Goal: Transaction & Acquisition: Book appointment/travel/reservation

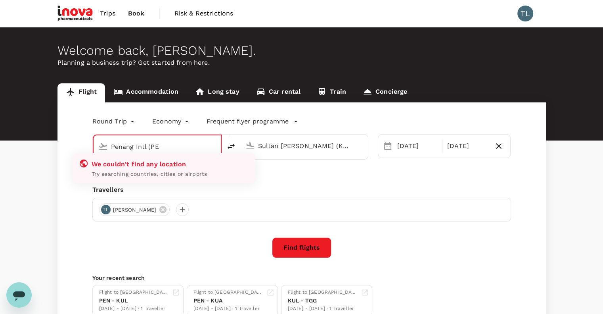
type input "Penang Intl (P"
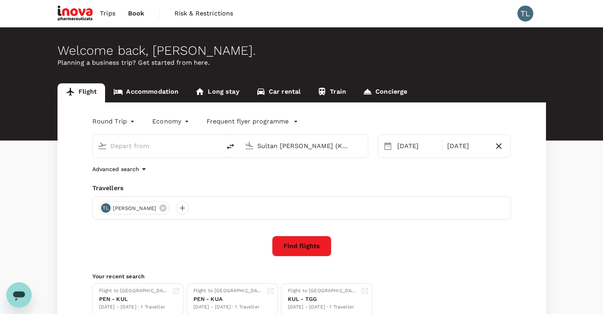
type input "k"
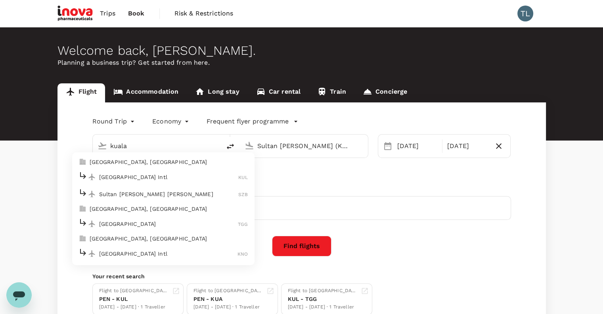
click at [154, 193] on p "Sultan [PERSON_NAME] [PERSON_NAME]" at bounding box center [169, 194] width 140 height 8
type input "Sultan [PERSON_NAME] [PERSON_NAME] (SZB)"
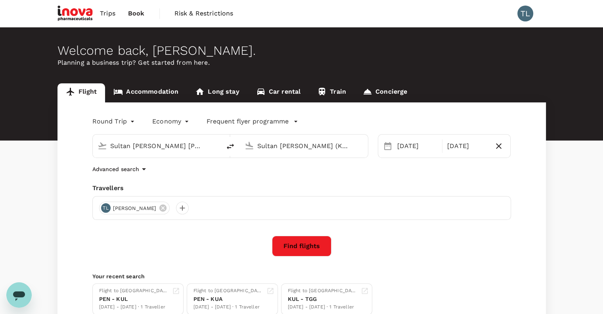
click at [302, 146] on input "Sultan [PERSON_NAME] (KBR)" at bounding box center [304, 146] width 94 height 12
type input "k"
type input "Sultan [PERSON_NAME] (KBR)"
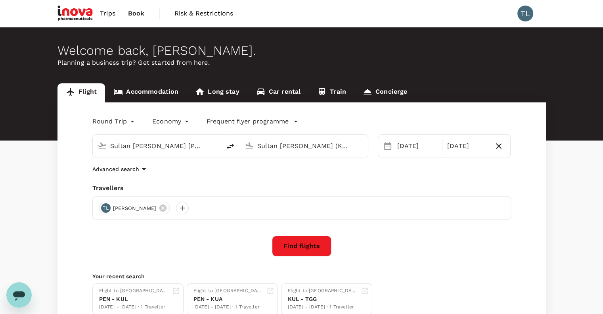
click at [285, 148] on input "Sultan [PERSON_NAME] (KBR)" at bounding box center [304, 146] width 94 height 12
click at [249, 168] on div "Advanced search" at bounding box center [301, 169] width 419 height 10
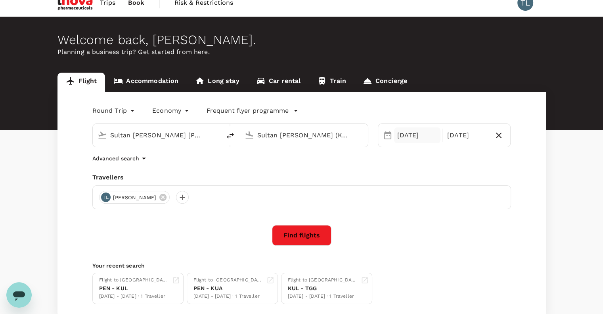
click at [412, 129] on div "[DATE]" at bounding box center [417, 135] width 46 height 16
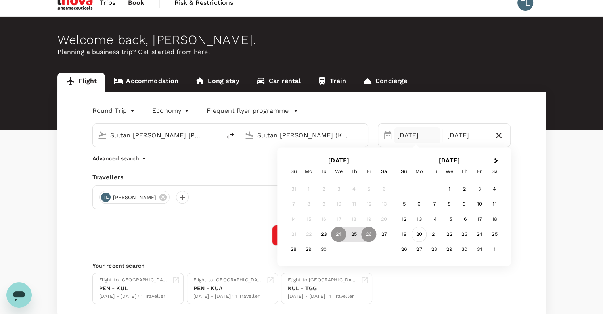
click at [418, 235] on div "20" at bounding box center [418, 234] width 15 height 15
click at [325, 234] on div "21" at bounding box center [323, 234] width 15 height 15
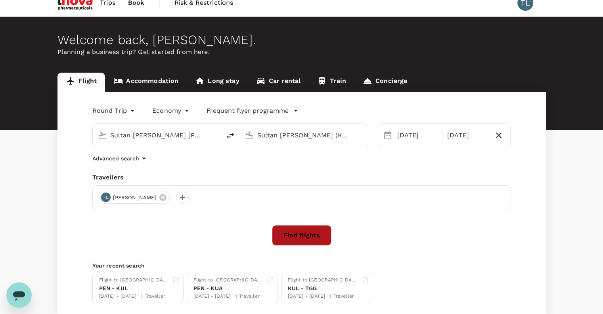
click at [308, 234] on button "Find flights" at bounding box center [301, 235] width 59 height 21
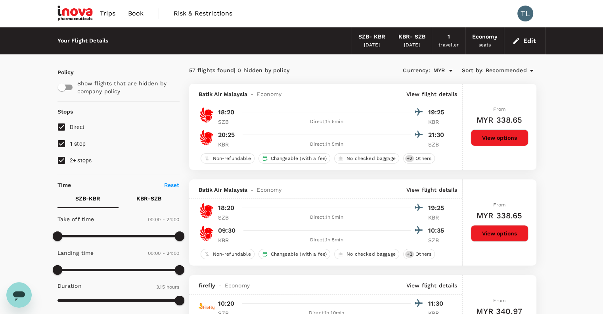
click at [531, 71] on icon at bounding box center [532, 71] width 4 height 2
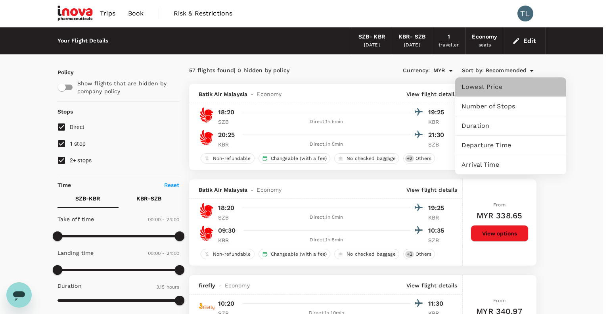
click at [510, 91] on span "Lowest Price" at bounding box center [510, 87] width 98 height 10
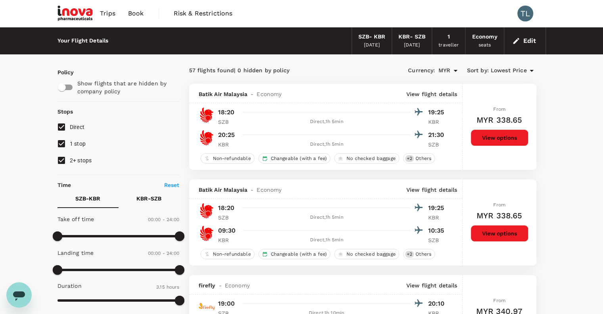
click at [376, 39] on div "SZB - KBR" at bounding box center [371, 37] width 27 height 9
click at [527, 38] on button "Edit" at bounding box center [525, 40] width 29 height 13
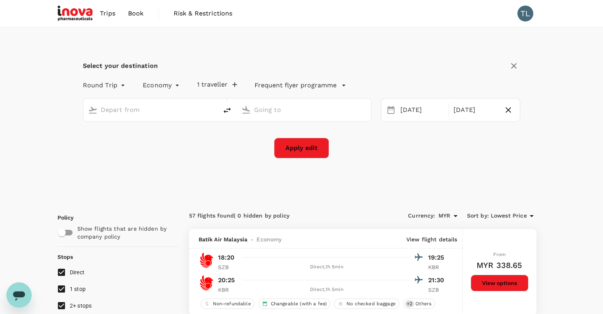
click at [158, 106] on input "text" at bounding box center [151, 109] width 100 height 12
click at [401, 110] on div "[DATE]" at bounding box center [422, 109] width 50 height 15
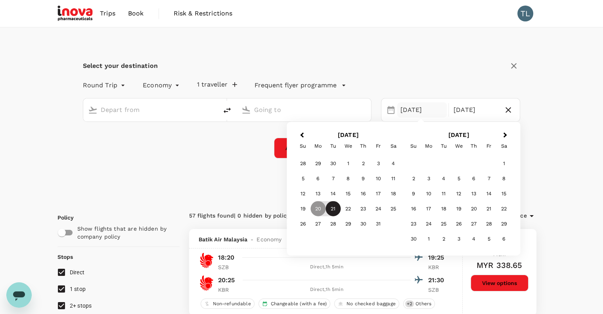
click at [329, 209] on div "21" at bounding box center [332, 208] width 15 height 15
click at [349, 210] on div "22" at bounding box center [347, 208] width 15 height 15
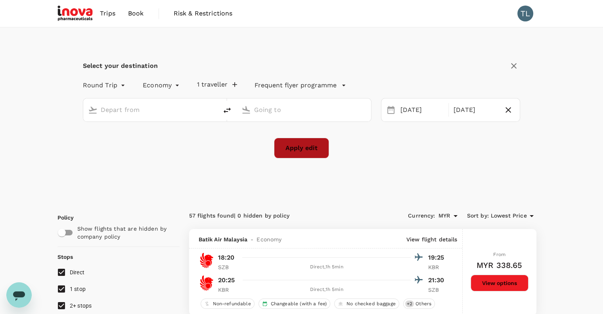
click at [295, 149] on button "Apply edit" at bounding box center [301, 148] width 55 height 21
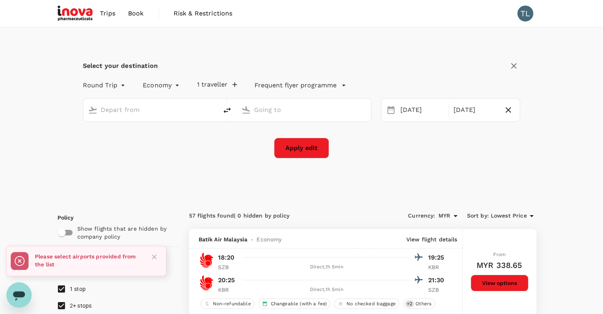
click at [148, 107] on input "text" at bounding box center [151, 109] width 100 height 12
type input "Sultan [PERSON_NAME] [PERSON_NAME] (SZB)"
type input "Sultan [PERSON_NAME] (KBR)"
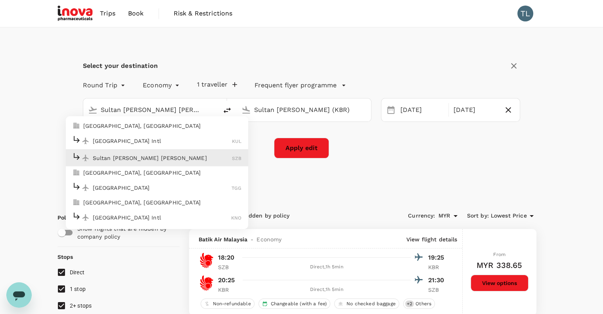
click at [152, 157] on p "Sultan [PERSON_NAME] [PERSON_NAME]" at bounding box center [163, 157] width 140 height 8
type input "Sultan [PERSON_NAME] [PERSON_NAME] (SZB)"
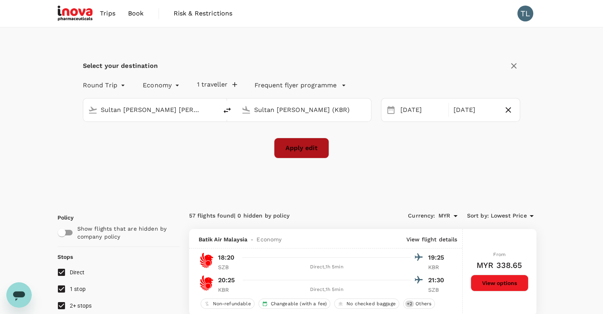
click at [308, 149] on button "Apply edit" at bounding box center [301, 148] width 55 height 21
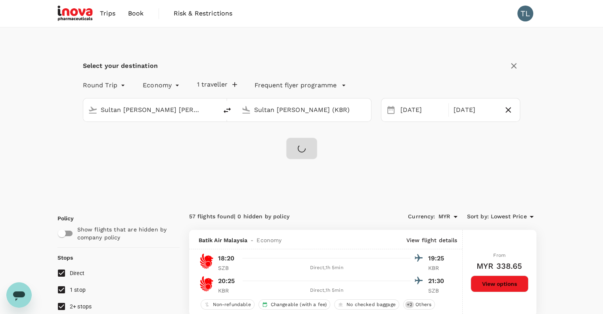
checkbox input "false"
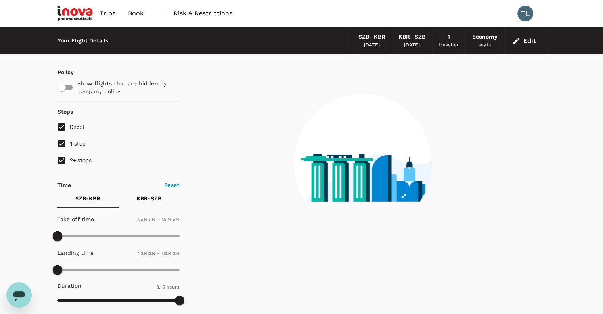
type input "1440"
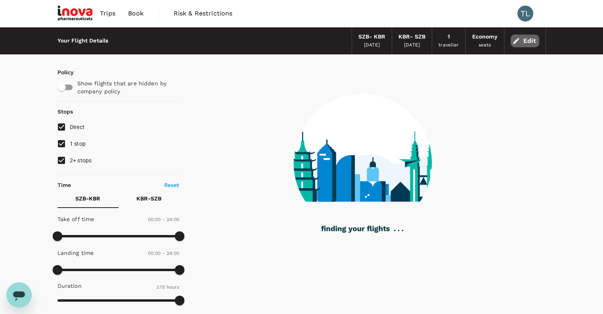
click at [519, 46] on button "Edit" at bounding box center [525, 40] width 29 height 13
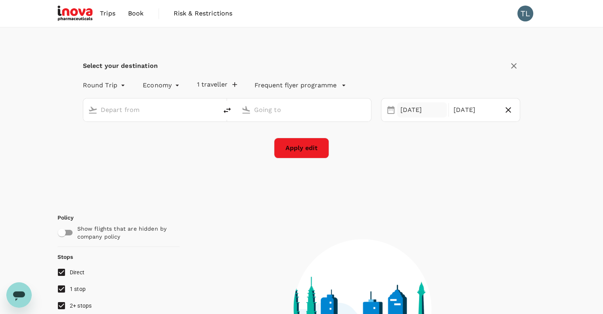
click at [414, 111] on div "[DATE]" at bounding box center [422, 109] width 50 height 15
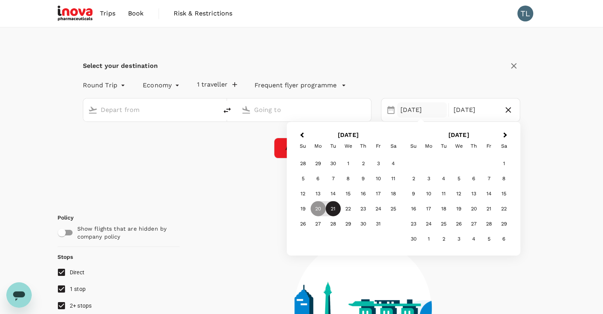
click at [334, 208] on div "21" at bounding box center [332, 208] width 15 height 15
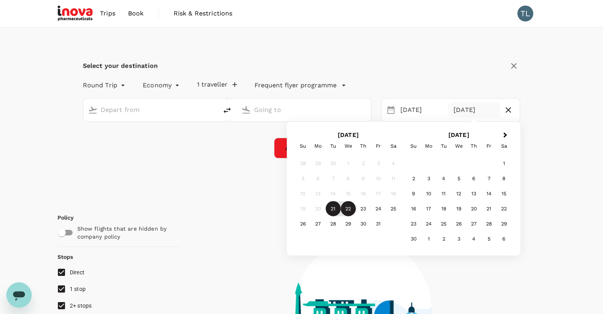
click at [350, 210] on div "22" at bounding box center [347, 208] width 15 height 15
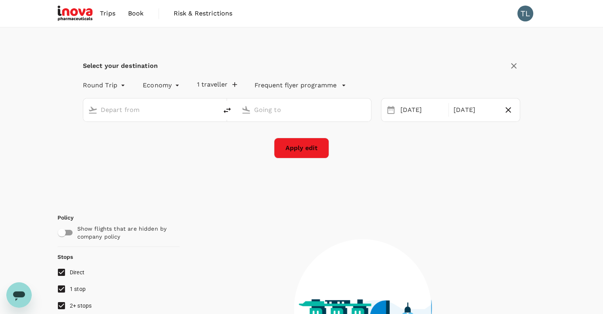
click at [141, 111] on input "text" at bounding box center [151, 109] width 100 height 12
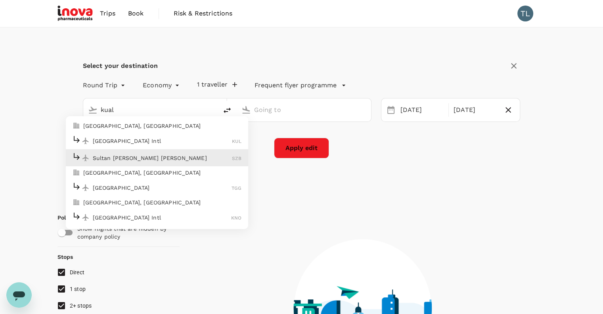
type input "Sultan [PERSON_NAME] [PERSON_NAME] (SZB)"
type input "Sultan [PERSON_NAME] (KBR)"
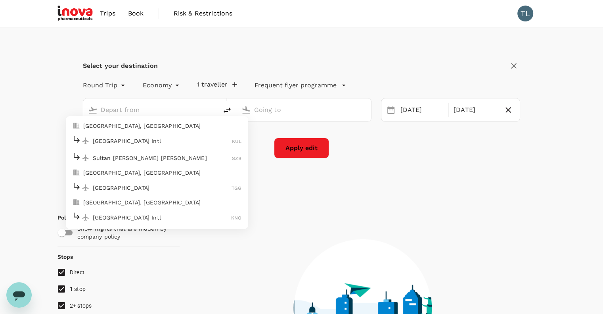
click at [147, 157] on p "Sultan [PERSON_NAME] [PERSON_NAME]" at bounding box center [163, 157] width 140 height 8
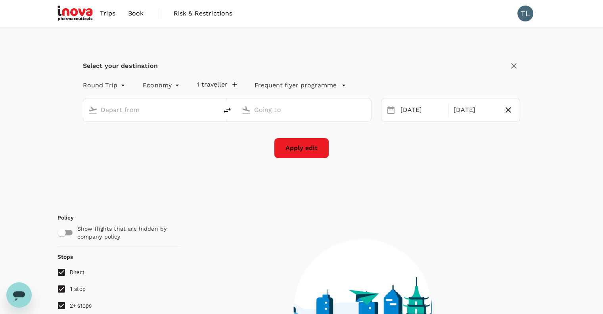
type input "Sultan [PERSON_NAME] [PERSON_NAME] (SZB)"
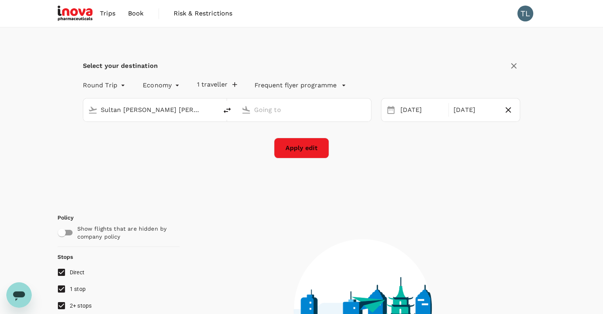
checkbox input "true"
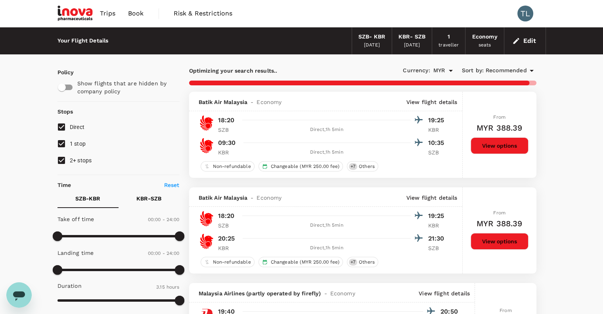
click at [268, 106] on div "Batik Air Malaysia - Economy View flight details" at bounding box center [325, 101] width 273 height 19
click at [529, 39] on button "Edit" at bounding box center [525, 40] width 29 height 13
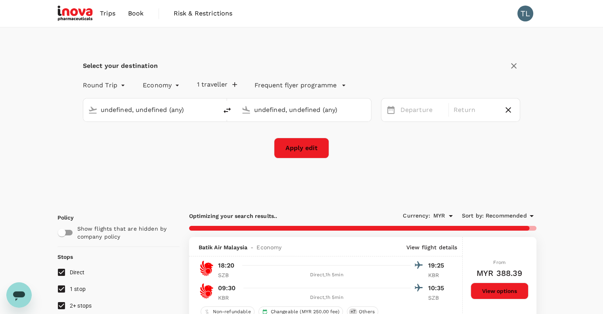
type input "Sultan [PERSON_NAME] [PERSON_NAME] (SZB)"
click at [133, 107] on input "text" at bounding box center [151, 109] width 100 height 12
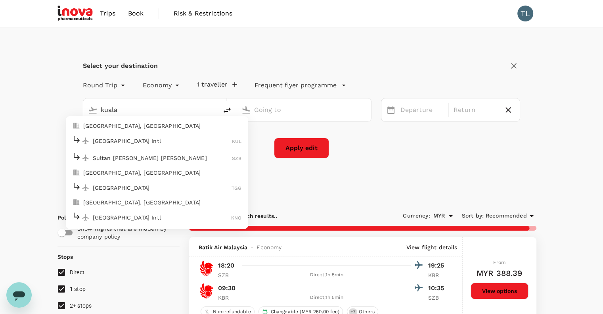
click at [145, 155] on p "Sultan [PERSON_NAME] [PERSON_NAME]" at bounding box center [163, 157] width 140 height 8
type input "Sultan [PERSON_NAME] [PERSON_NAME] (SZB)"
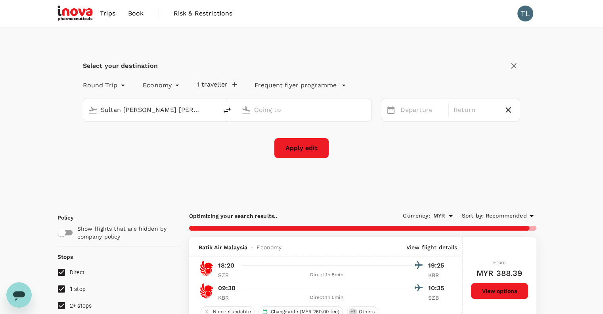
click at [276, 108] on input "text" at bounding box center [304, 109] width 100 height 12
type input "p"
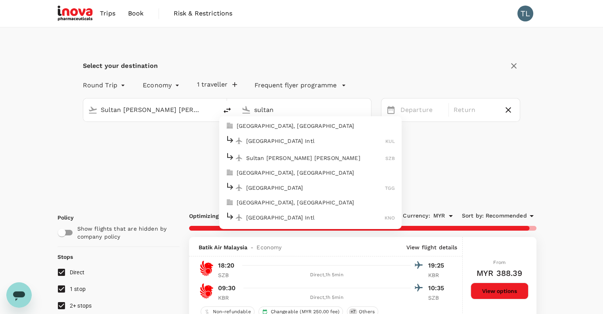
type input "sultan"
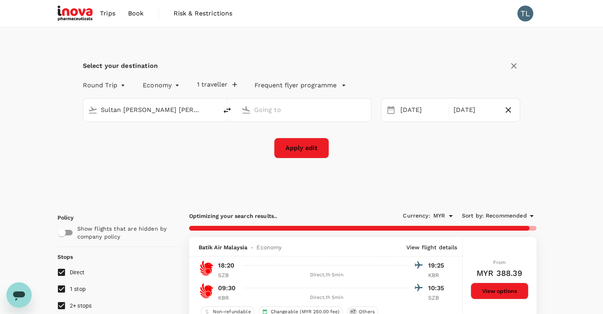
type input "Sultan [PERSON_NAME] (KBR)"
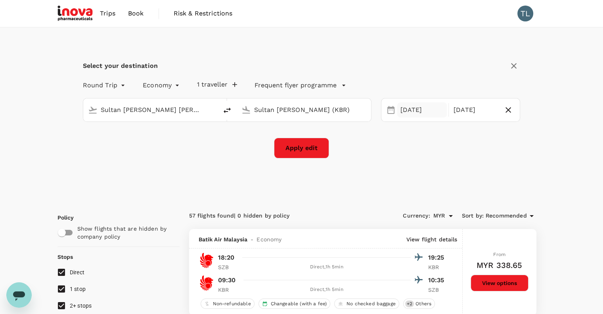
click at [421, 110] on div "[DATE]" at bounding box center [422, 109] width 50 height 15
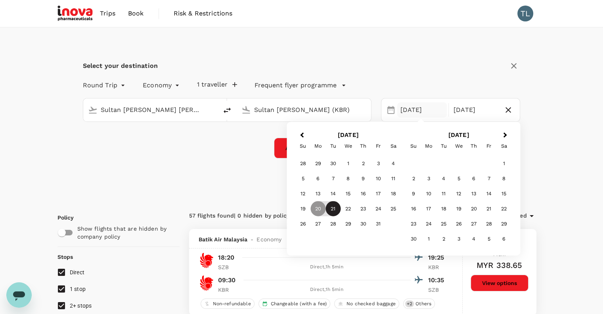
click at [337, 209] on div "21" at bounding box center [332, 208] width 15 height 15
click at [350, 205] on div "22" at bounding box center [347, 208] width 15 height 15
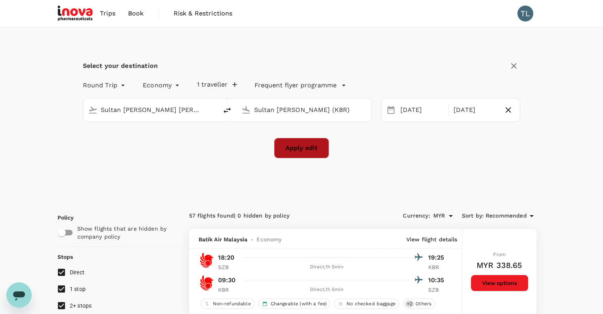
click at [301, 149] on button "Apply edit" at bounding box center [301, 148] width 55 height 21
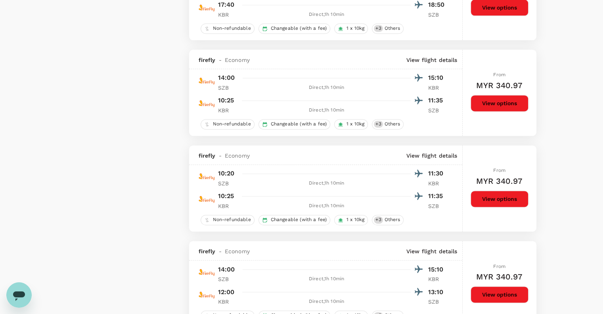
checkbox input "false"
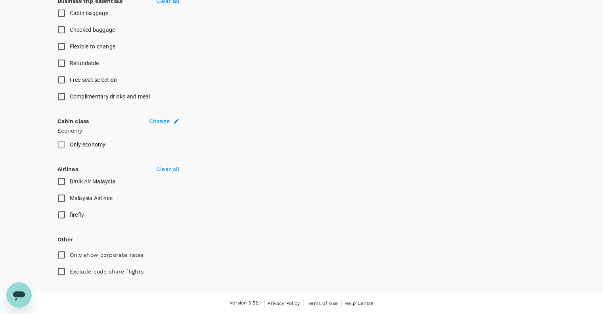
type input "1440"
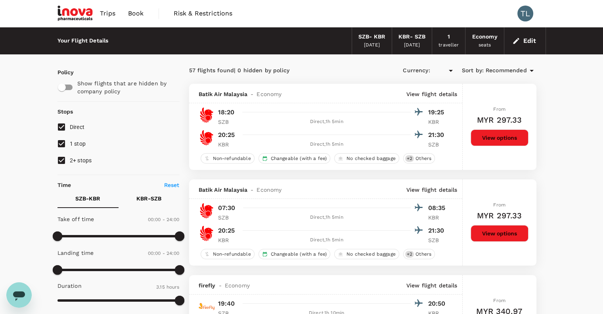
checkbox input "true"
type input "MYR"
click at [519, 46] on button "Edit" at bounding box center [525, 40] width 29 height 13
